Goal: Information Seeking & Learning: Learn about a topic

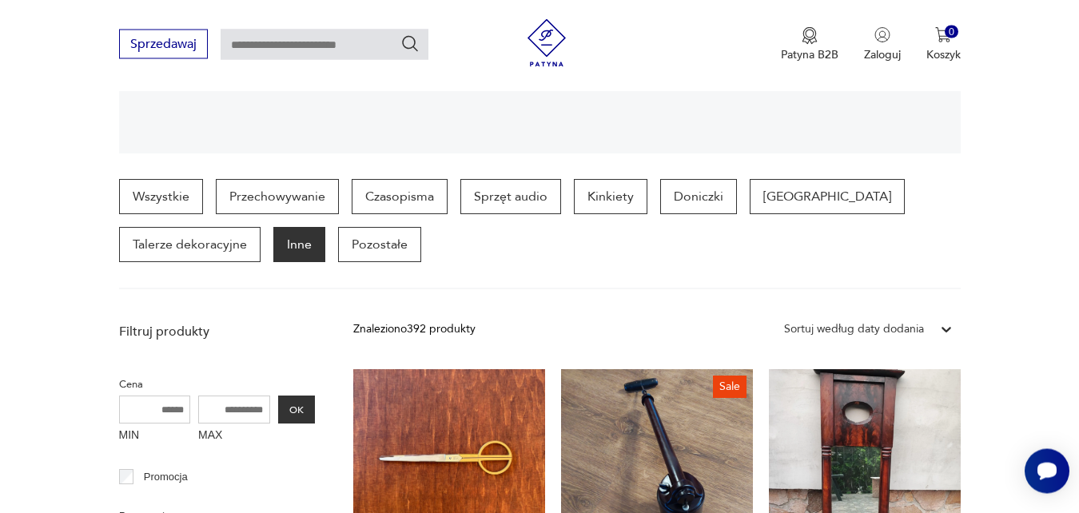
scroll to position [186, 0]
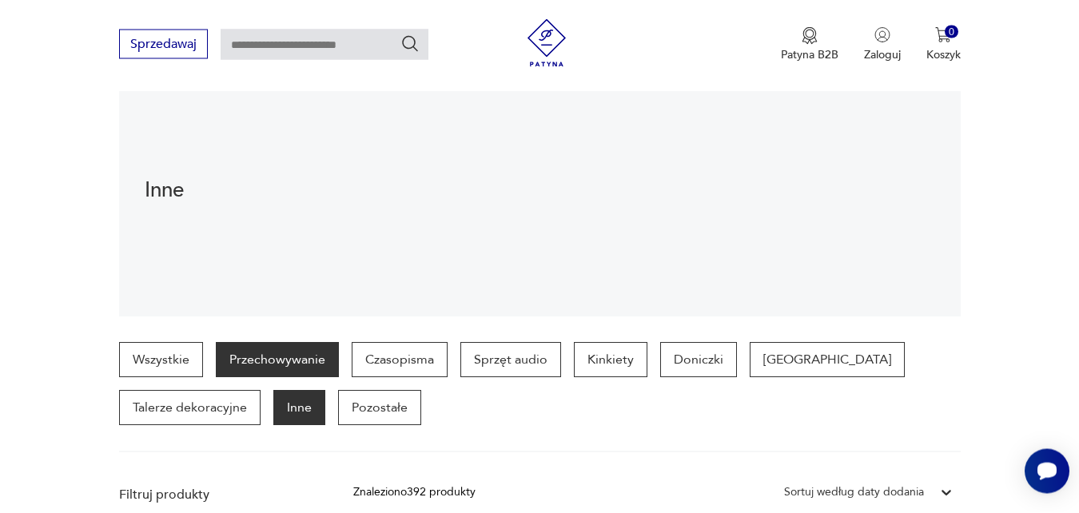
click at [289, 354] on p "Przechowywanie" at bounding box center [277, 360] width 123 height 35
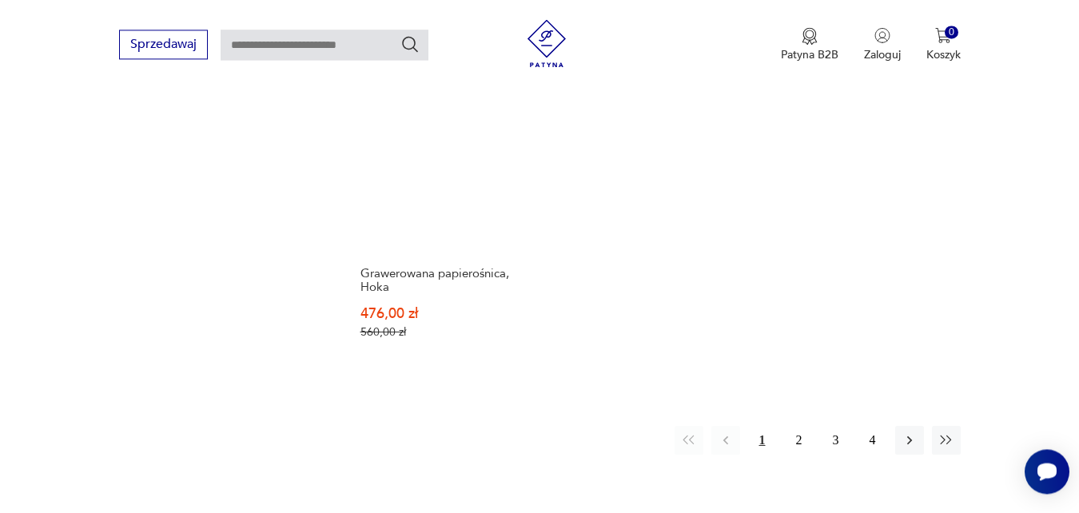
scroll to position [2035, 0]
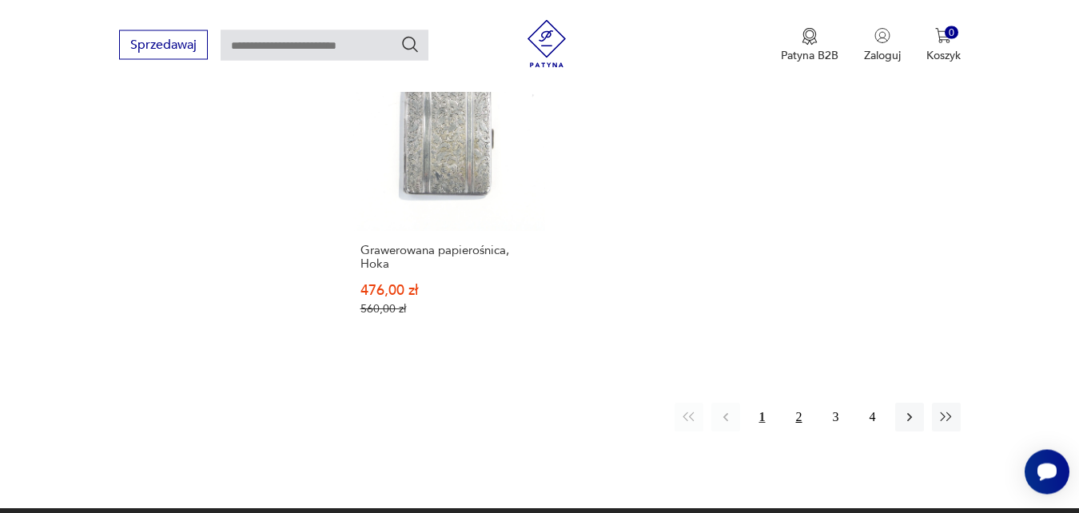
click at [799, 403] on button "2" at bounding box center [799, 417] width 29 height 29
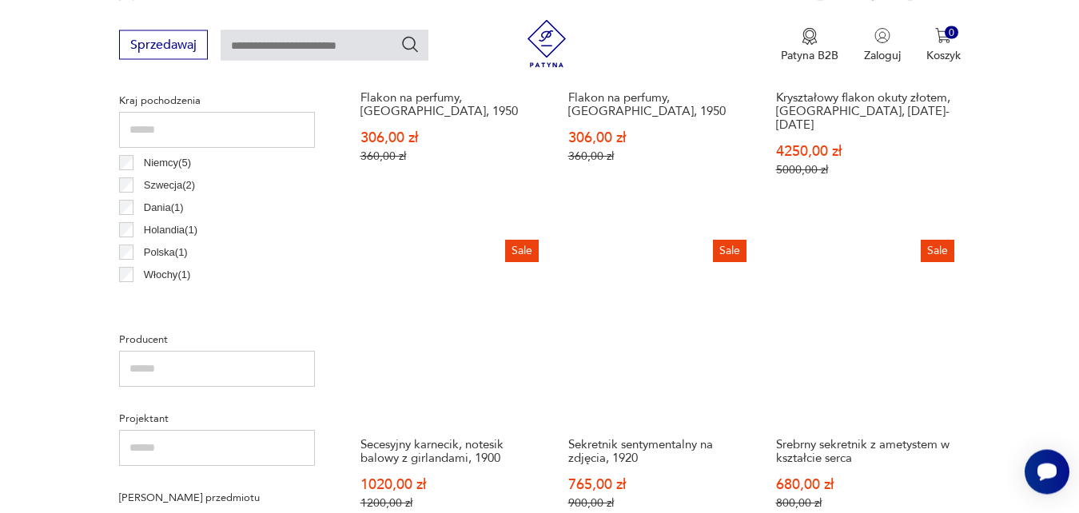
scroll to position [975, 0]
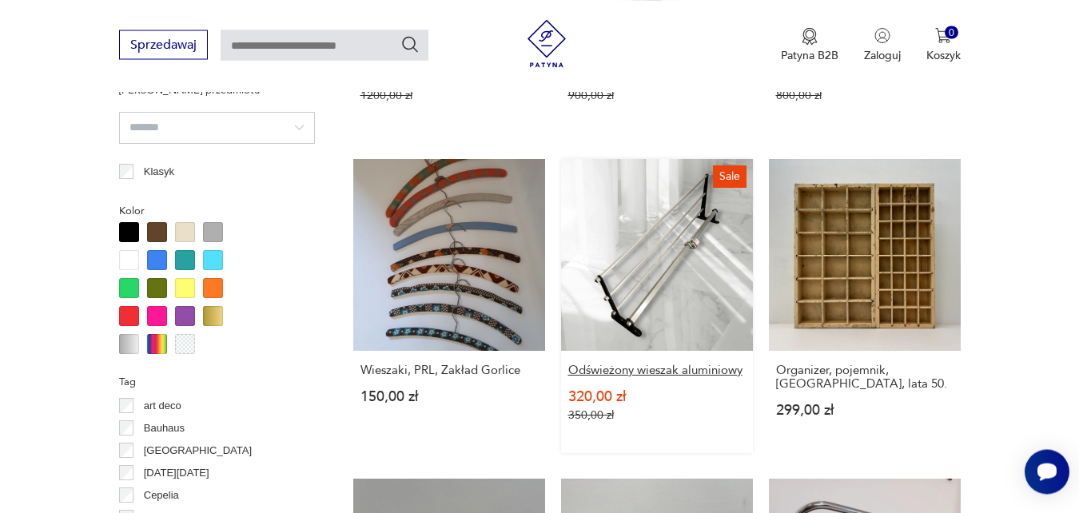
click at [661, 364] on h3 "Odświeżony wieszak aluminiowy" at bounding box center [656, 371] width 177 height 14
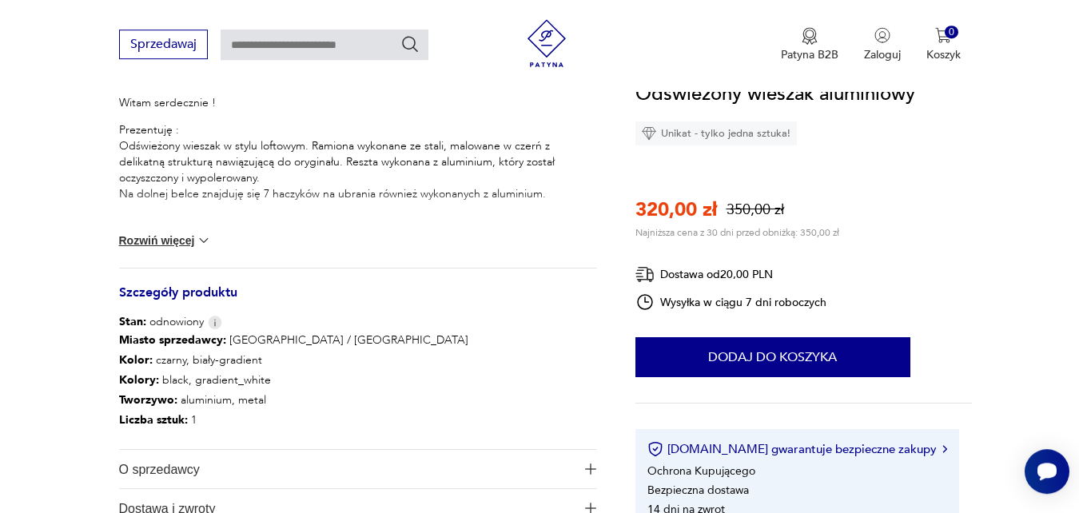
scroll to position [571, 0]
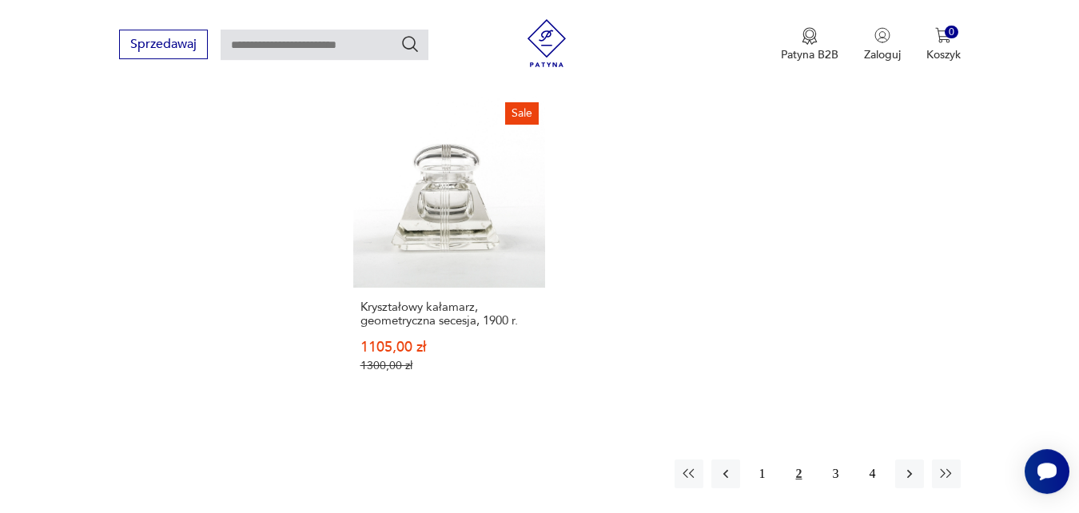
scroll to position [2046, 0]
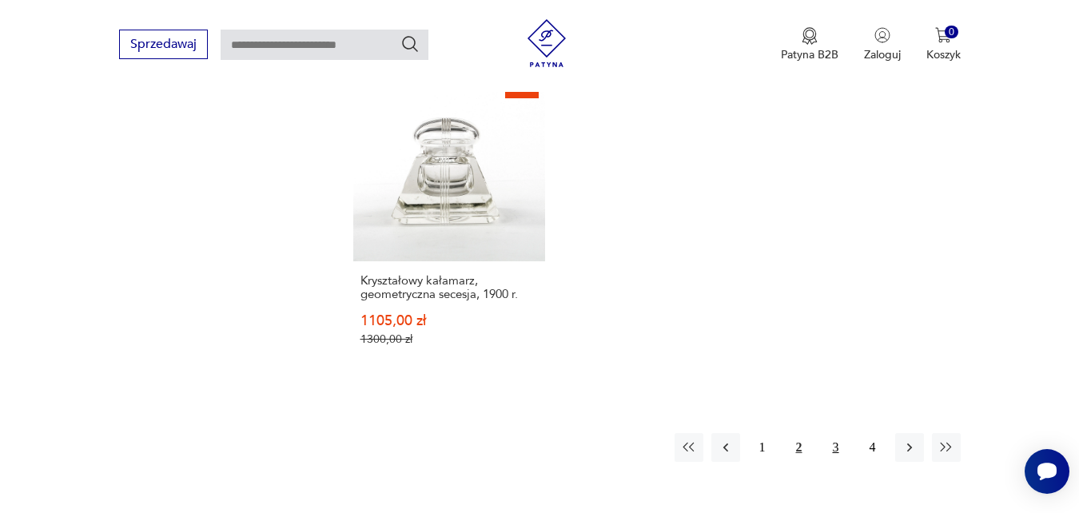
click at [839, 433] on button "3" at bounding box center [836, 447] width 29 height 29
click at [835, 433] on button "3" at bounding box center [836, 447] width 29 height 29
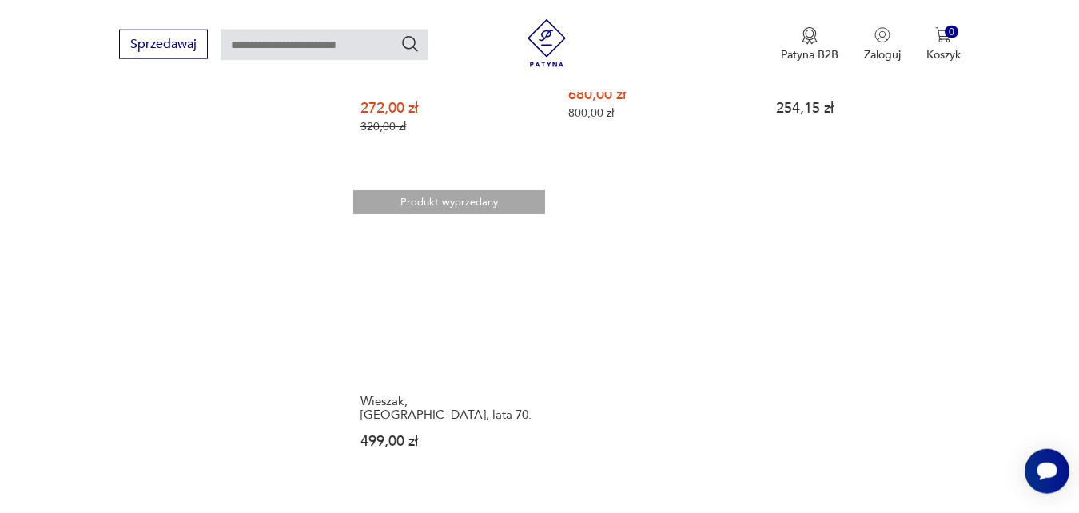
scroll to position [2034, 0]
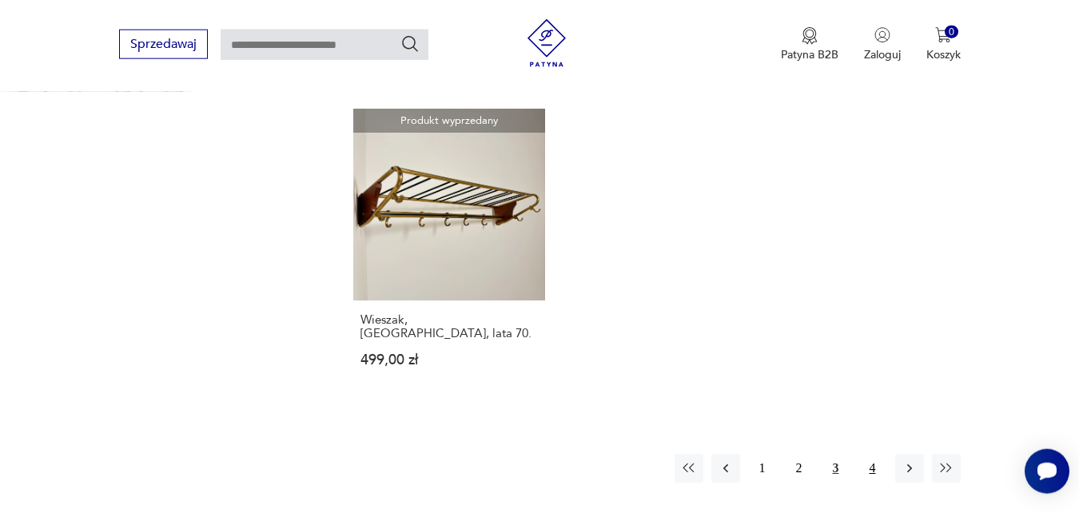
click at [870, 454] on button "4" at bounding box center [873, 468] width 29 height 29
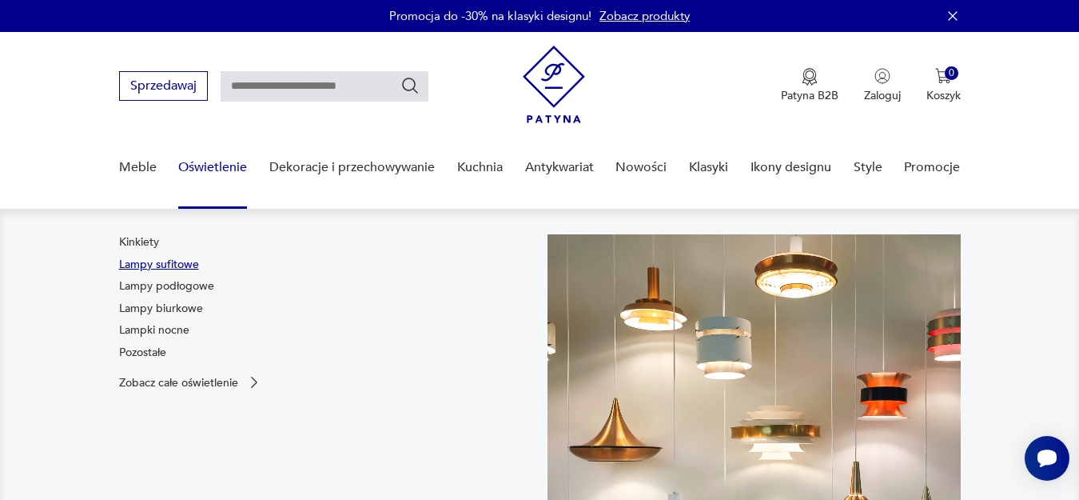
click at [148, 258] on link "Lampy sufitowe" at bounding box center [159, 265] width 80 height 16
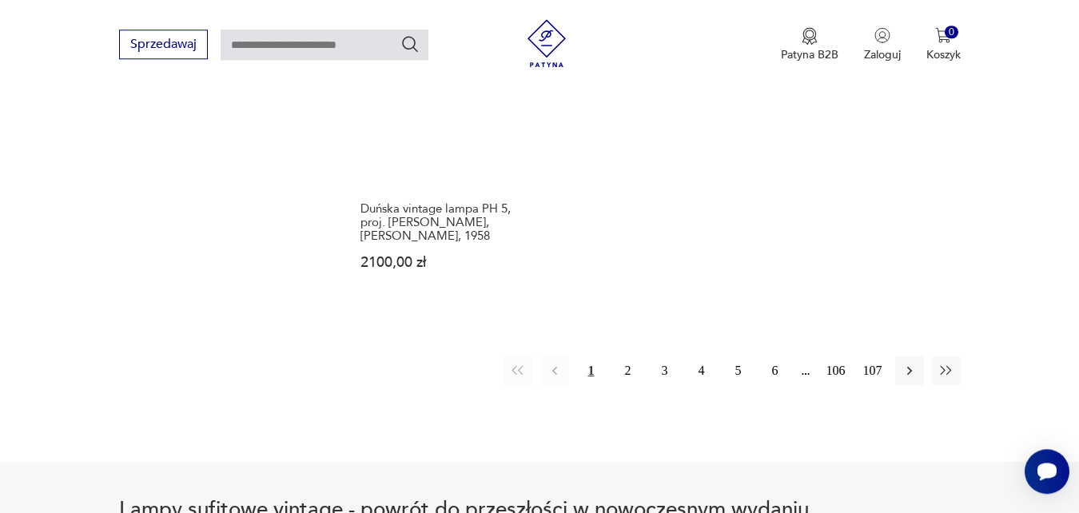
scroll to position [2382, 0]
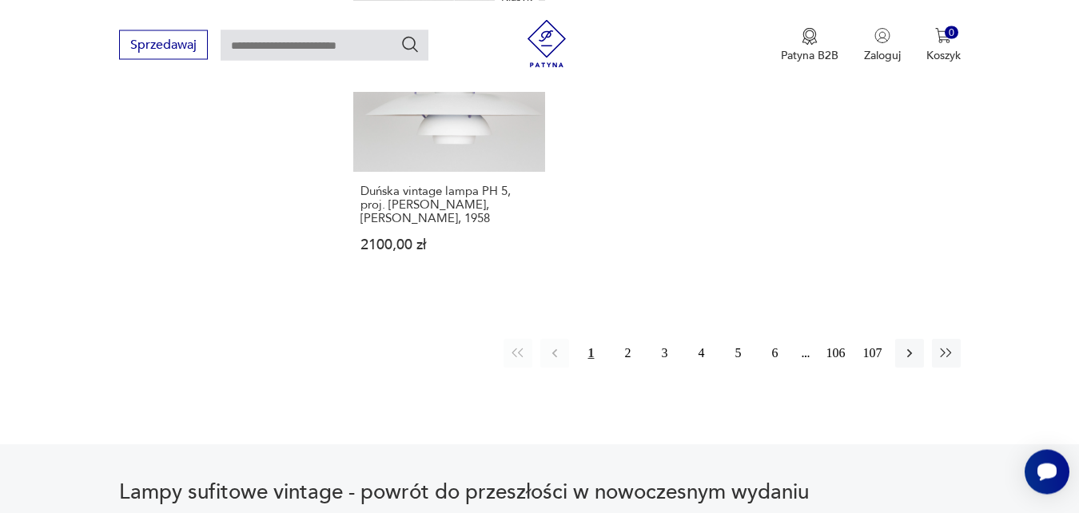
drag, startPoint x: 628, startPoint y: 338, endPoint x: 33, endPoint y: 175, distance: 617.5
click at [628, 339] on button "2" at bounding box center [628, 353] width 29 height 29
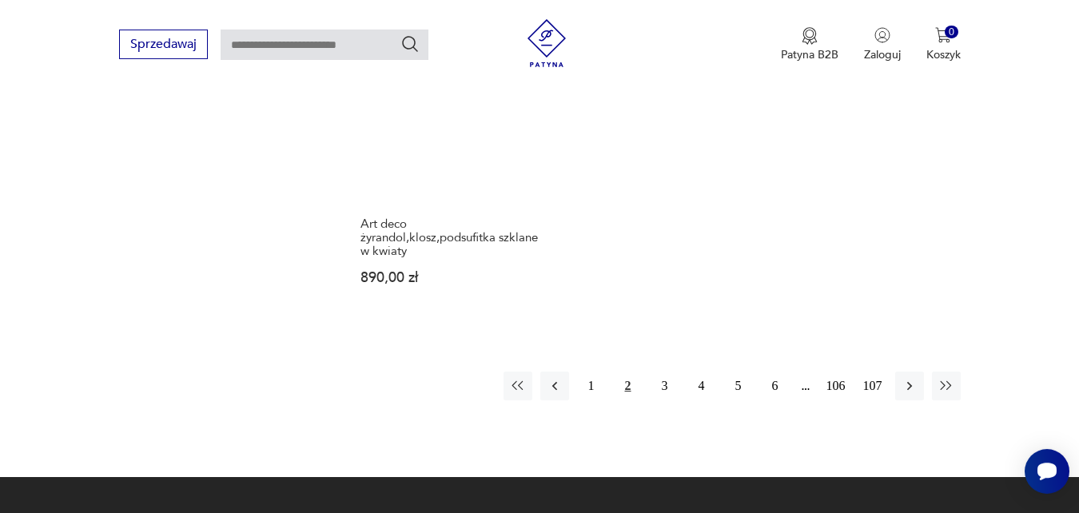
scroll to position [2382, 0]
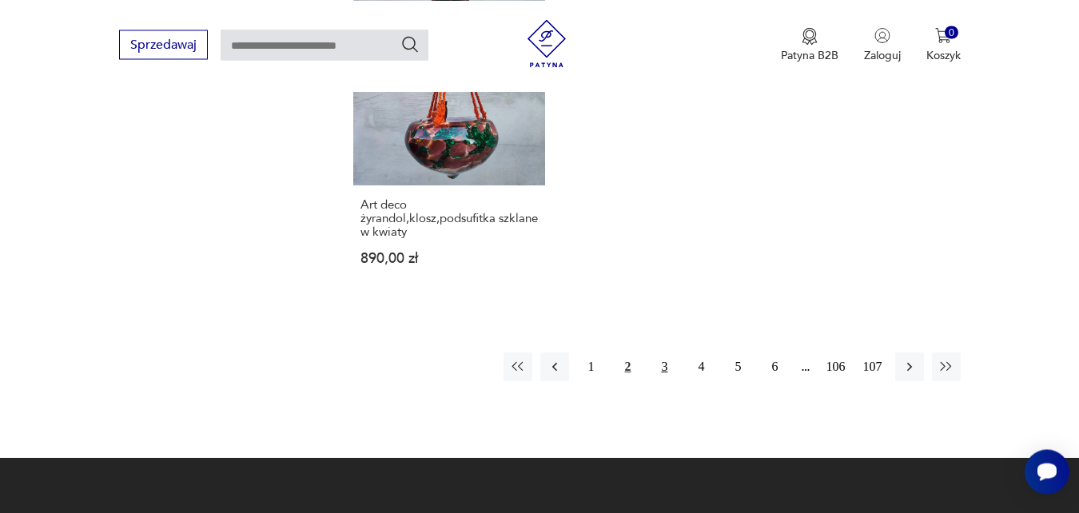
click at [663, 353] on button "3" at bounding box center [665, 367] width 29 height 29
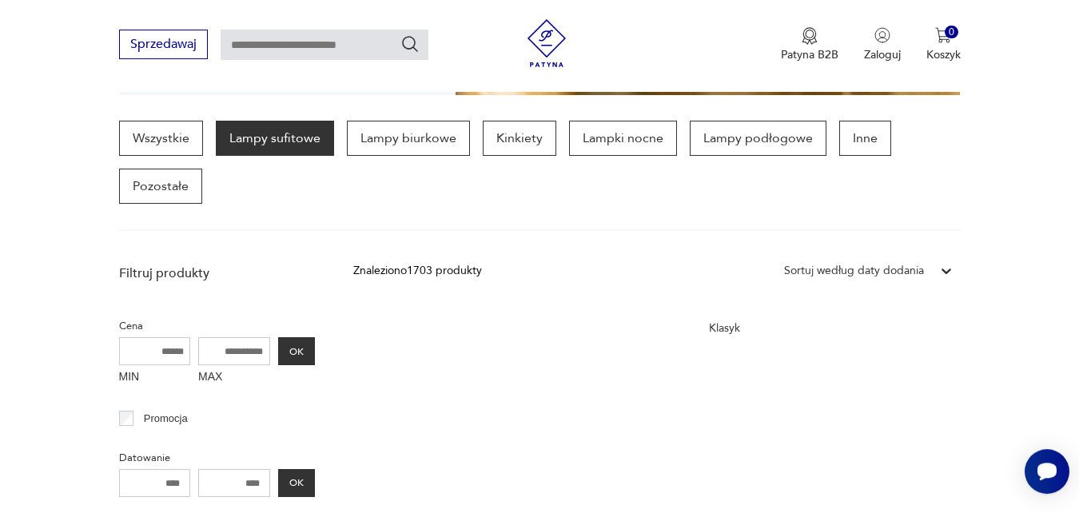
scroll to position [588, 0]
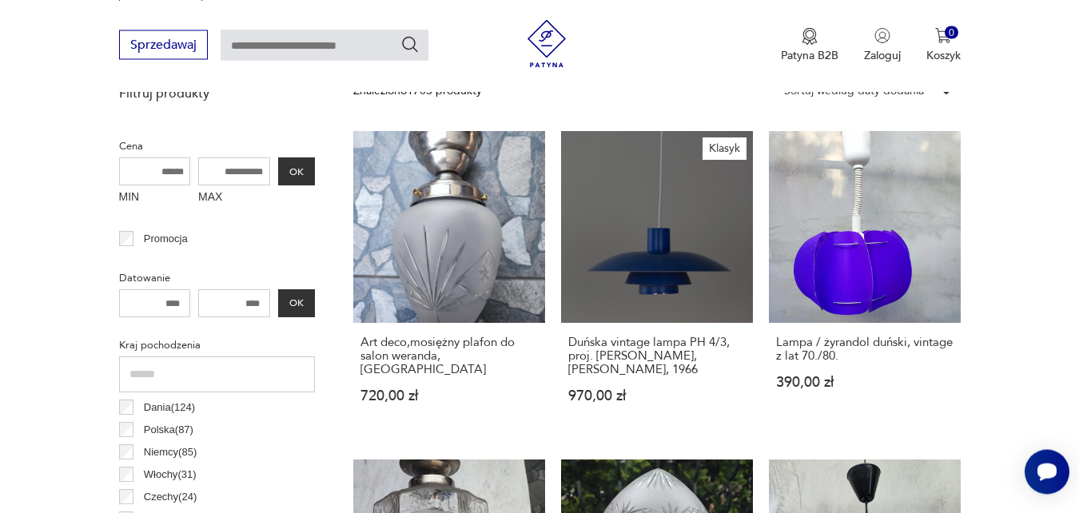
click at [264, 173] on input "MAX" at bounding box center [234, 171] width 72 height 28
click at [245, 172] on input "MAX" at bounding box center [234, 171] width 72 height 28
click at [233, 172] on input "MAX" at bounding box center [234, 171] width 72 height 28
type input "***"
click at [299, 174] on button "OK" at bounding box center [296, 171] width 37 height 28
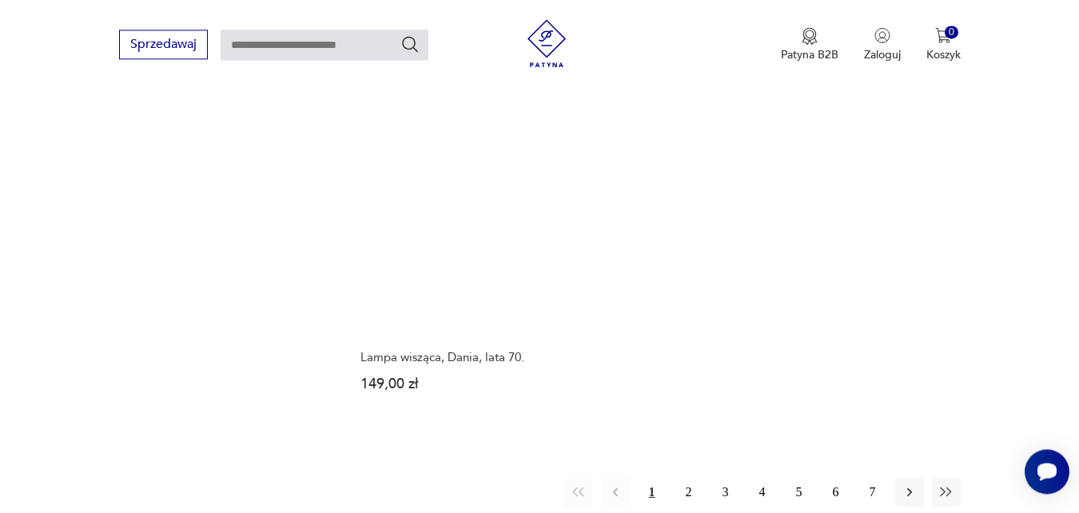
scroll to position [2382, 0]
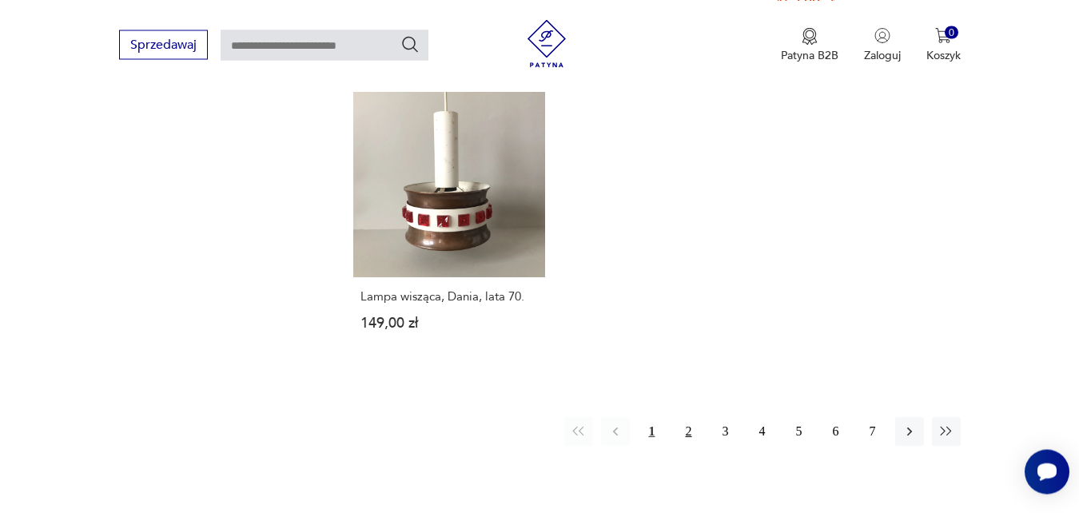
click at [691, 417] on button "2" at bounding box center [689, 431] width 29 height 29
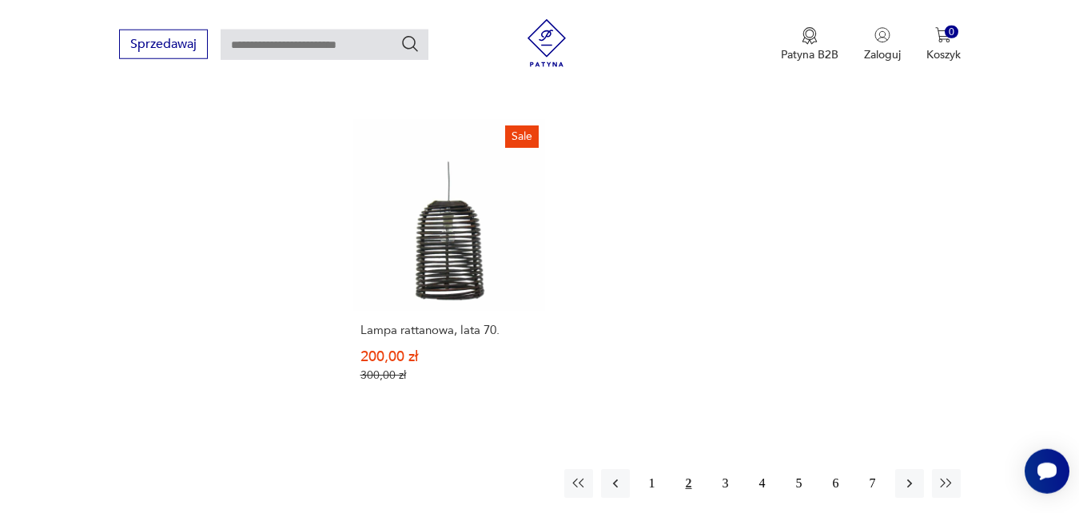
scroll to position [2382, 0]
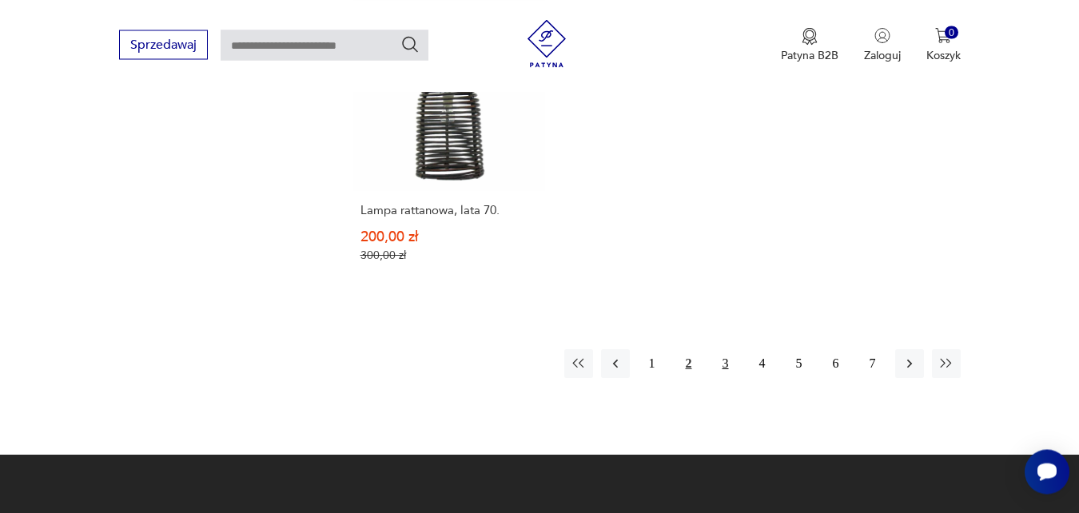
click at [724, 349] on button "3" at bounding box center [725, 363] width 29 height 29
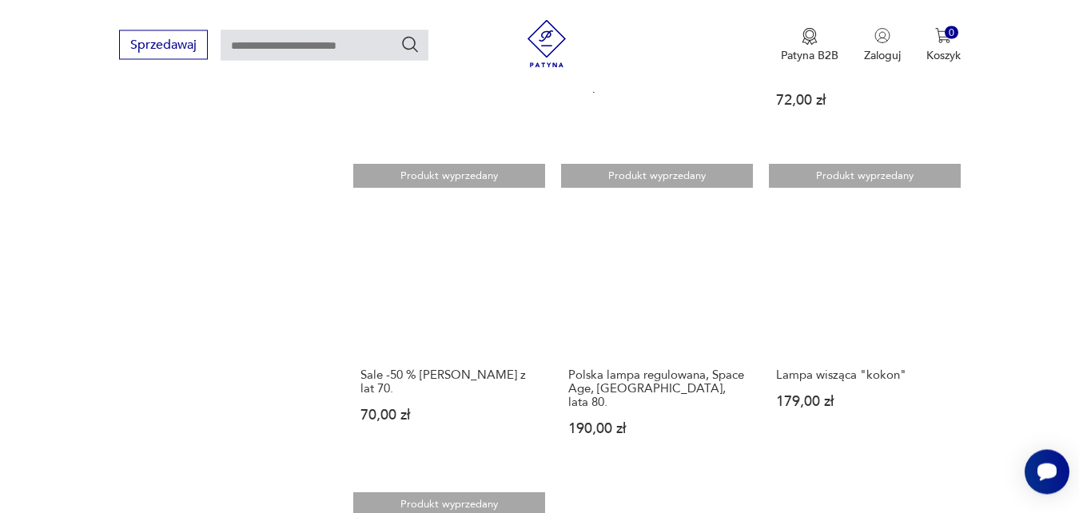
scroll to position [2219, 0]
